Goal: Task Accomplishment & Management: Manage account settings

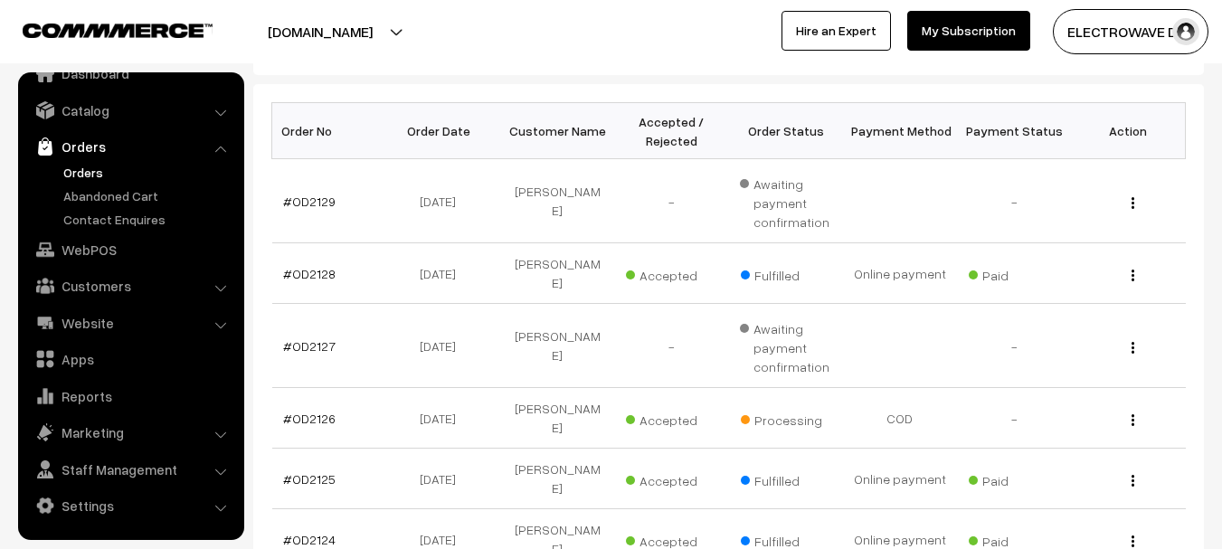
scroll to position [271, 0]
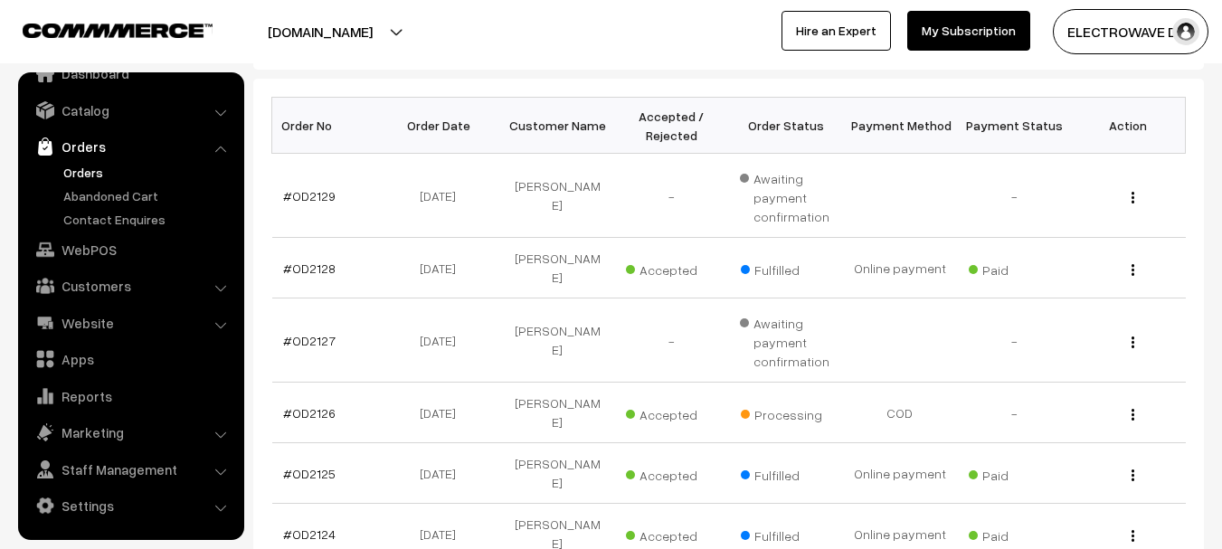
click at [89, 166] on link "Orders" at bounding box center [148, 172] width 179 height 19
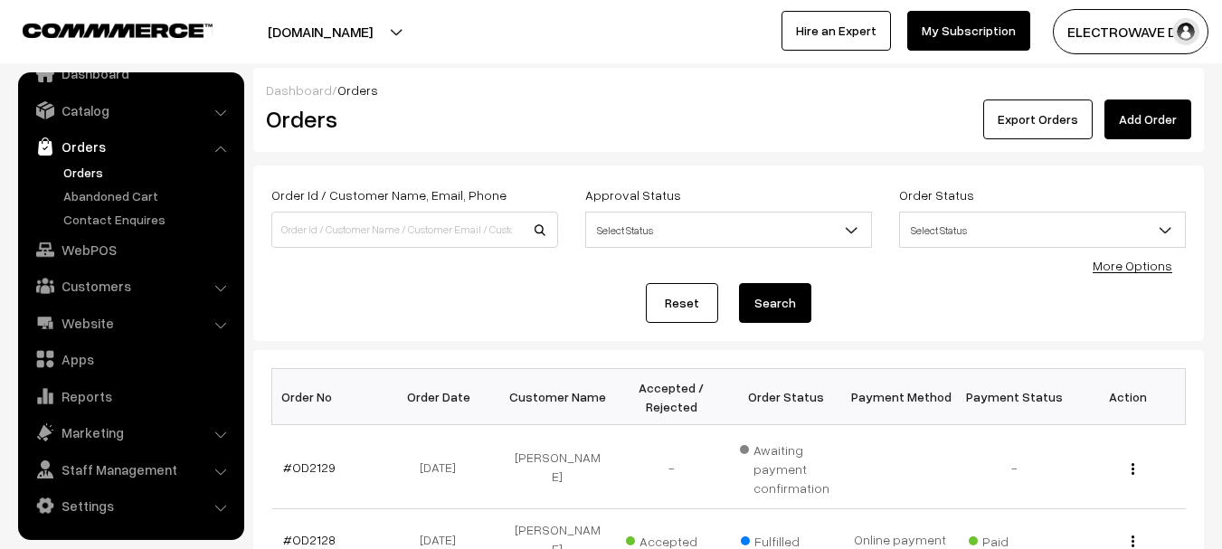
click at [81, 173] on link "Orders" at bounding box center [148, 172] width 179 height 19
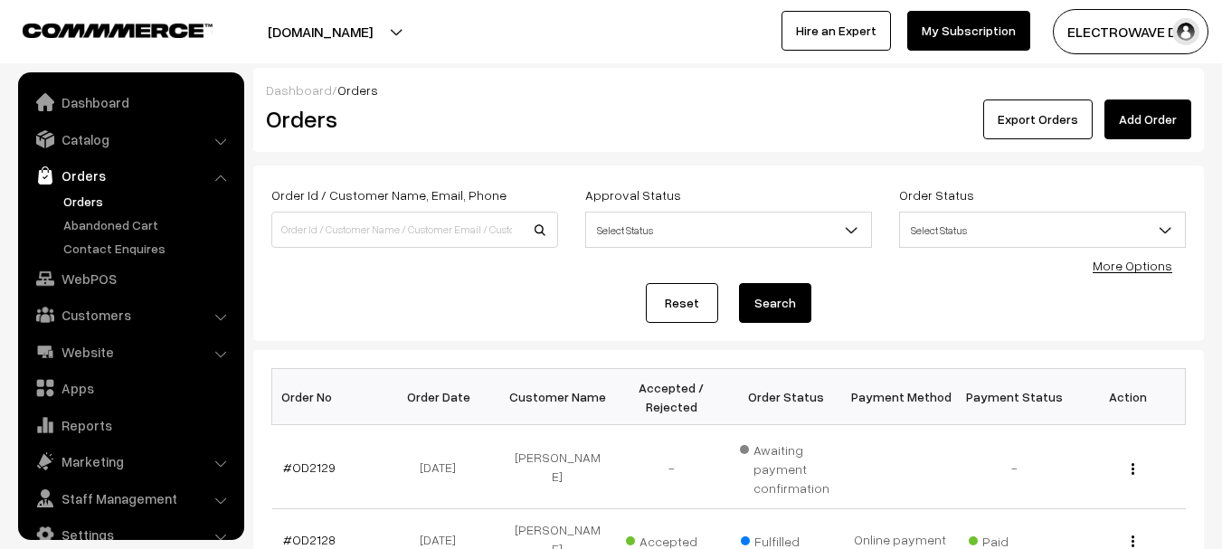
scroll to position [29, 0]
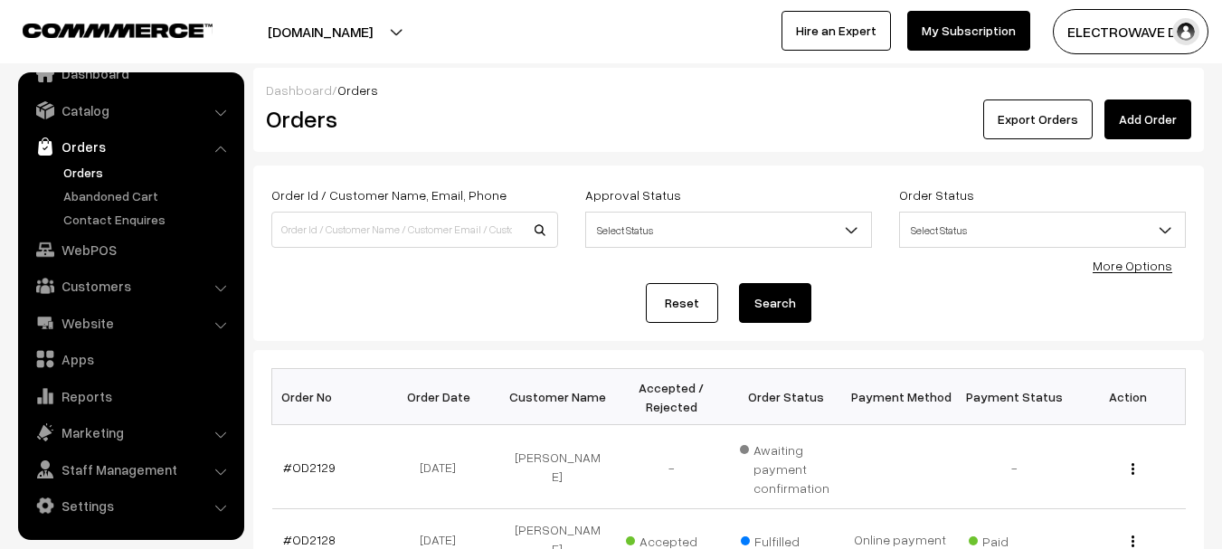
click at [86, 170] on link "Orders" at bounding box center [148, 172] width 179 height 19
